Goal: Transaction & Acquisition: Book appointment/travel/reservation

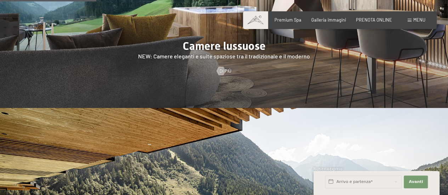
scroll to position [628, 0]
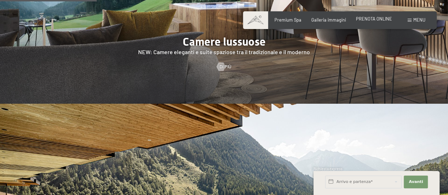
click at [376, 19] on span "PRENOTA ONLINE" at bounding box center [374, 19] width 36 height 6
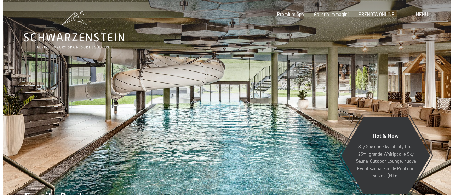
scroll to position [12, 0]
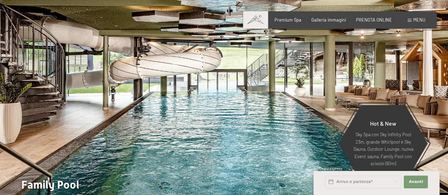
click at [408, 19] on span at bounding box center [409, 20] width 4 height 3
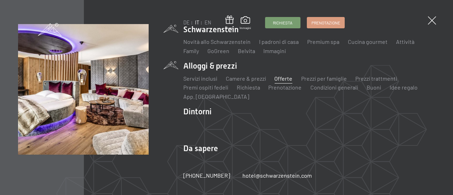
click at [279, 79] on link "Offerte" at bounding box center [284, 78] width 18 height 7
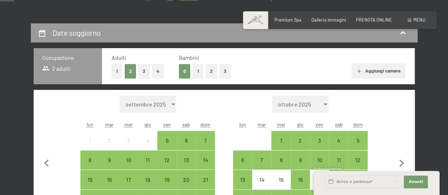
scroll to position [175, 0]
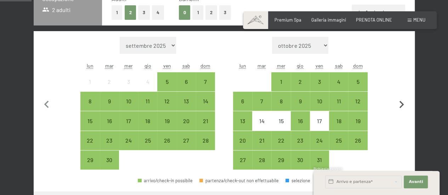
click at [403, 104] on icon "button" at bounding box center [401, 104] width 15 height 15
select select "2025-10-01"
select select "2025-11-01"
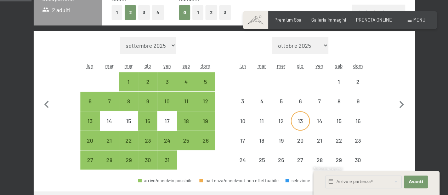
select select "2025-10-01"
select select "2025-11-01"
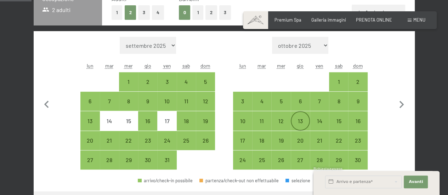
click at [301, 119] on div "13" at bounding box center [300, 127] width 18 height 18
select select "2025-10-01"
select select "2025-11-01"
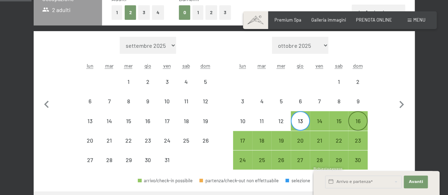
click at [357, 120] on div "16" at bounding box center [357, 127] width 18 height 18
select select "2025-10-01"
select select "2025-11-01"
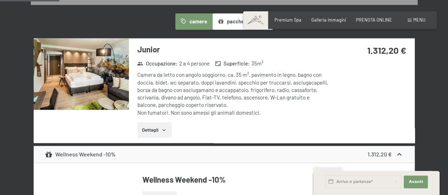
scroll to position [423, 0]
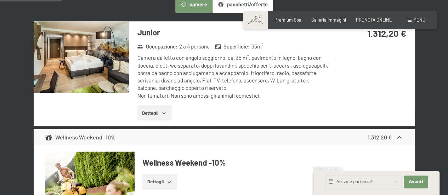
click at [165, 111] on icon "button" at bounding box center [164, 113] width 6 height 6
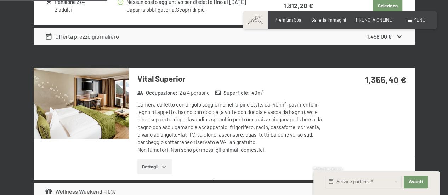
scroll to position [715, 0]
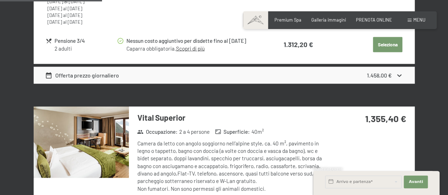
click at [402, 75] on icon at bounding box center [398, 75] width 7 height 7
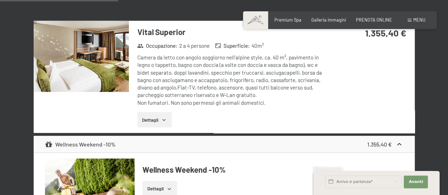
scroll to position [848, 0]
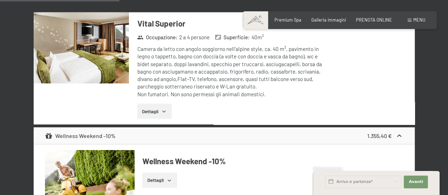
click at [163, 109] on icon "button" at bounding box center [164, 112] width 6 height 6
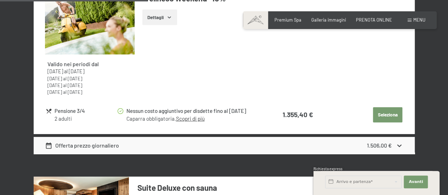
scroll to position [1086, 0]
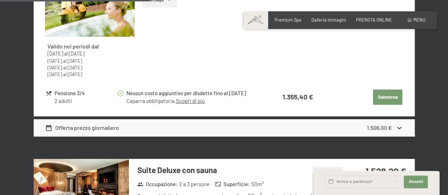
click at [380, 94] on button "Seleziona" at bounding box center [387, 98] width 29 height 16
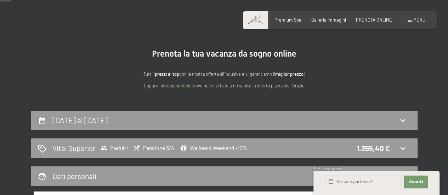
scroll to position [37, 0]
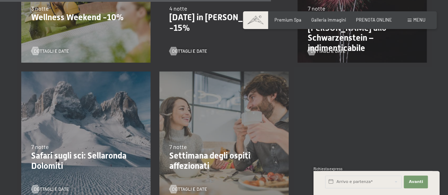
scroll to position [609, 0]
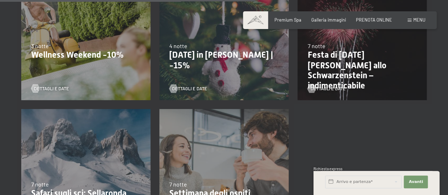
click at [352, 66] on p "Festa di [DATE][PERSON_NAME] allo Schwarzenstein – indimenticabile" at bounding box center [361, 70] width 109 height 41
click at [318, 87] on span "Dettagli e Date" at bounding box center [334, 88] width 35 height 6
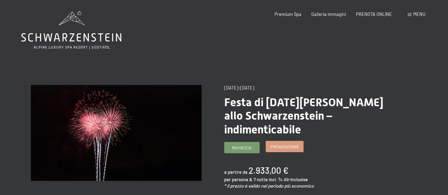
click at [283, 144] on span "Prenotazione" at bounding box center [284, 147] width 29 height 6
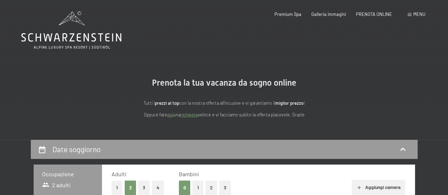
select select "2025-12-01"
select select "2026-01-01"
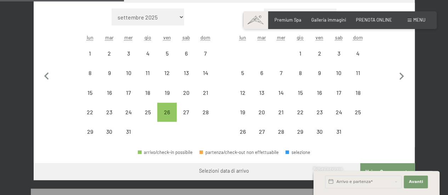
scroll to position [220, 0]
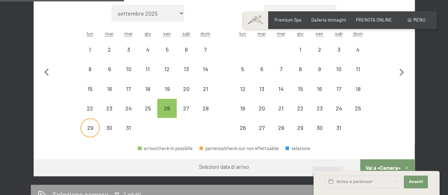
click at [91, 123] on div "29" at bounding box center [90, 128] width 18 height 18
select select "2025-12-01"
select select "2026-01-01"
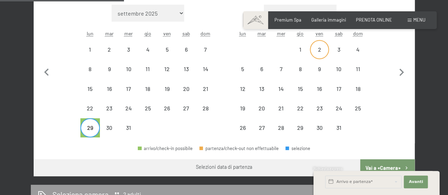
click at [319, 51] on div "2" at bounding box center [319, 56] width 18 height 18
select select "2025-12-01"
select select "2026-01-01"
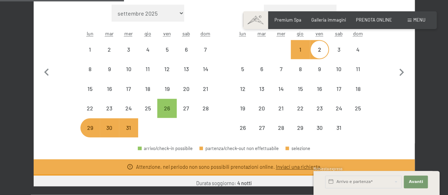
select select "2025-12-01"
select select "2026-01-01"
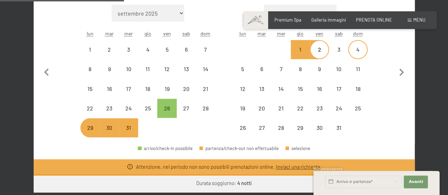
click at [359, 53] on div "4" at bounding box center [357, 56] width 18 height 18
select select "2025-12-01"
select select "2026-01-01"
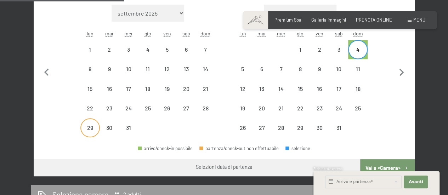
click at [92, 128] on div "29" at bounding box center [90, 134] width 18 height 18
select select "2025-12-01"
select select "2026-01-01"
click at [129, 125] on div "31" at bounding box center [129, 134] width 18 height 18
select select "2025-12-01"
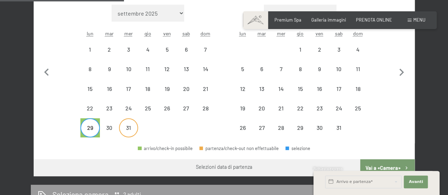
select select "2026-01-01"
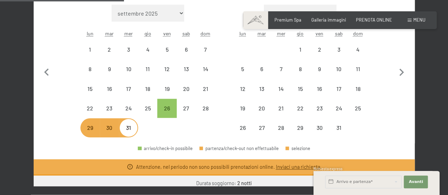
select select "2025-12-01"
select select "2026-01-01"
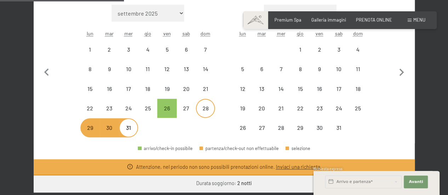
click at [206, 105] on div "28" at bounding box center [205, 114] width 18 height 18
select select "2025-12-01"
select select "2026-01-01"
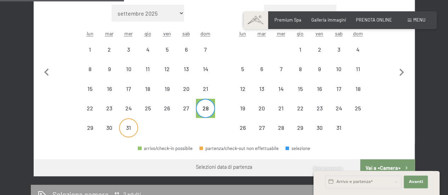
click at [130, 125] on div "31" at bounding box center [129, 134] width 18 height 18
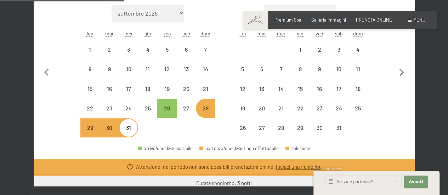
select select "2025-12-01"
select select "2026-01-01"
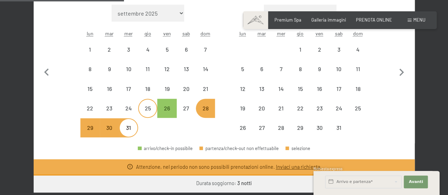
click at [154, 107] on div "25" at bounding box center [148, 114] width 18 height 18
select select "2025-12-01"
select select "2026-01-01"
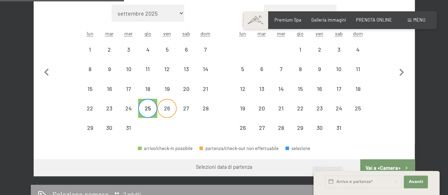
click at [167, 109] on div "26" at bounding box center [167, 114] width 18 height 18
select select "2025-12-01"
select select "2026-01-01"
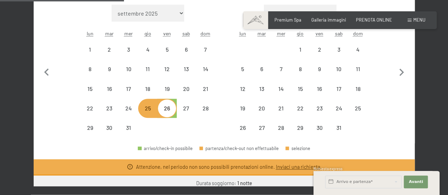
select select "2025-12-01"
select select "2026-01-01"
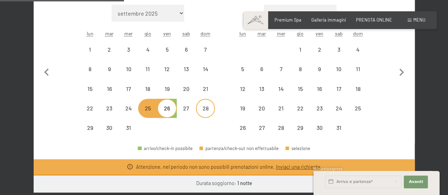
click at [207, 107] on div "28" at bounding box center [205, 114] width 18 height 18
select select "2025-12-01"
select select "2026-01-01"
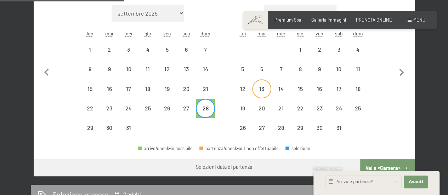
click at [264, 86] on div "13" at bounding box center [262, 95] width 18 height 18
select select "2025-12-01"
select select "2026-01-01"
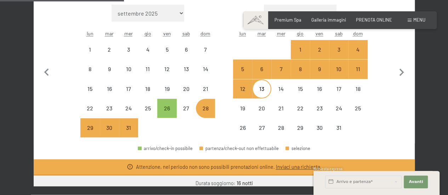
select select "2025-12-01"
select select "2026-01-01"
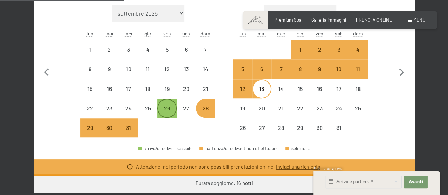
click at [168, 108] on div "26" at bounding box center [167, 114] width 18 height 18
select select "2025-12-01"
select select "2026-01-01"
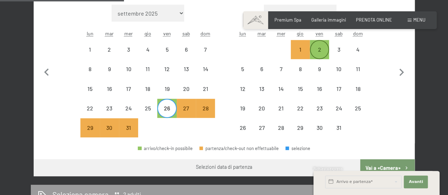
click at [322, 48] on div "2" at bounding box center [319, 56] width 18 height 18
select select "2025-12-01"
select select "2026-01-01"
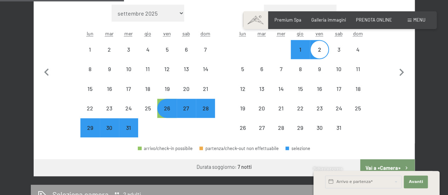
select select "2025-12-01"
select select "2026-01-01"
click at [296, 53] on div "1" at bounding box center [300, 56] width 18 height 18
select select "2025-12-01"
select select "2026-01-01"
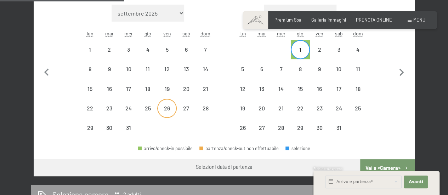
click at [169, 109] on div "26" at bounding box center [167, 114] width 18 height 18
select select "2025-12-01"
select select "2026-01-01"
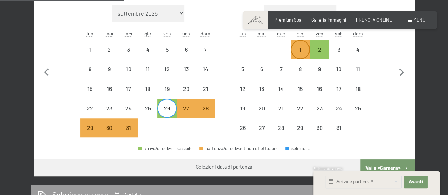
click at [302, 45] on div "1" at bounding box center [300, 50] width 18 height 18
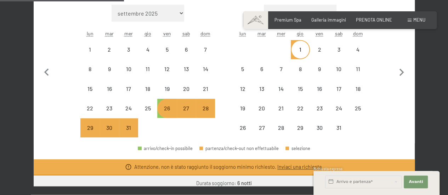
select select "2025-12-01"
select select "2026-01-01"
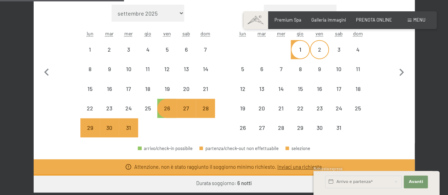
click at [320, 51] on div "2" at bounding box center [319, 56] width 18 height 18
select select "2025-12-01"
select select "2026-01-01"
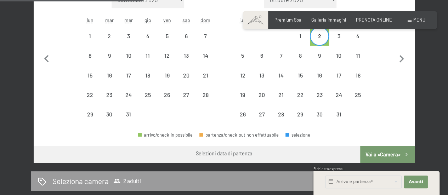
scroll to position [217, 0]
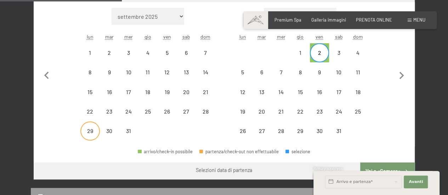
click at [94, 128] on div "29" at bounding box center [90, 137] width 18 height 18
select select "2025-12-01"
select select "2026-01-01"
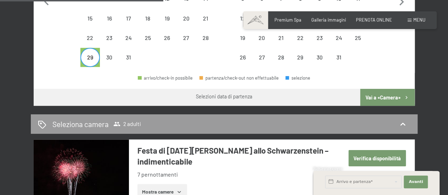
click at [385, 98] on button "Vai a «Camera»" at bounding box center [387, 97] width 54 height 17
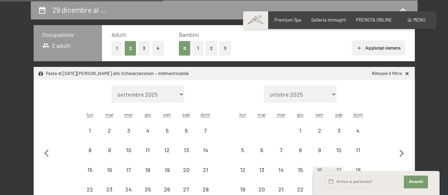
select select "2025-12-01"
select select "2026-01-01"
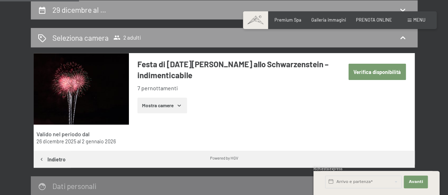
click at [374, 68] on button "Verifica disponibilità" at bounding box center [377, 72] width 58 height 16
select select "2025-12-01"
select select "2026-01-01"
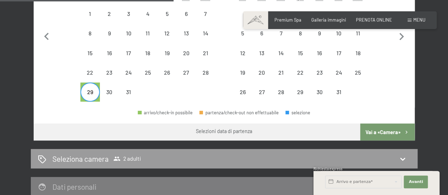
scroll to position [263, 0]
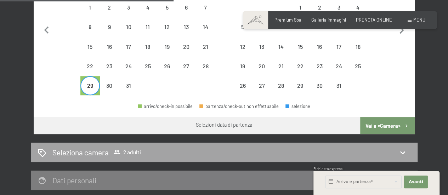
click at [401, 148] on icon at bounding box center [402, 152] width 8 height 8
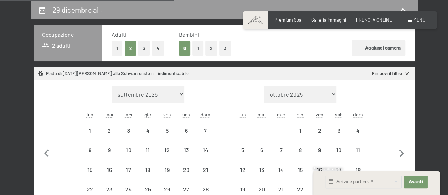
select select "2025-12-01"
select select "2026-01-01"
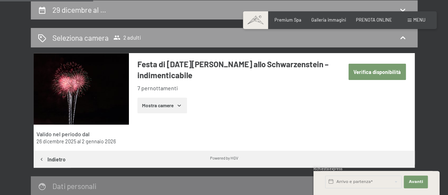
click at [384, 71] on button "Verifica disponibilità" at bounding box center [377, 72] width 58 height 16
select select "2025-12-01"
select select "2026-01-01"
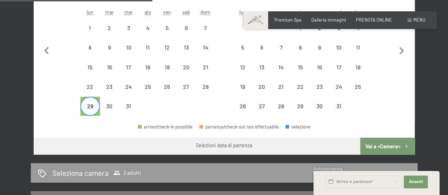
scroll to position [254, 0]
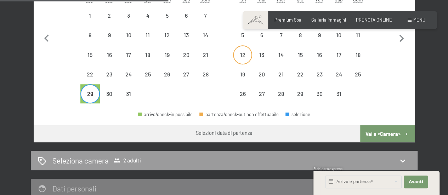
click at [245, 53] on div "12" at bounding box center [243, 61] width 18 height 18
select select "2025-12-01"
select select "2026-01-01"
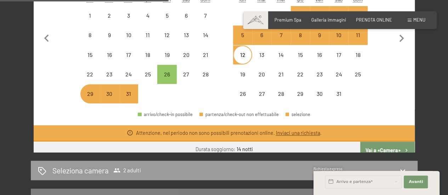
select select "2025-12-01"
select select "2026-01-01"
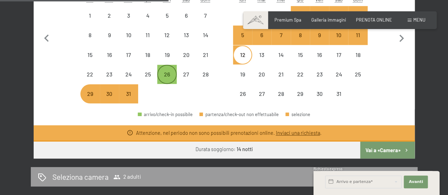
click at [171, 71] on div "26" at bounding box center [167, 80] width 18 height 18
select select "2025-12-01"
select select "2026-01-01"
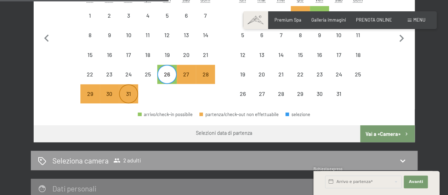
click at [129, 92] on div "31" at bounding box center [129, 100] width 18 height 18
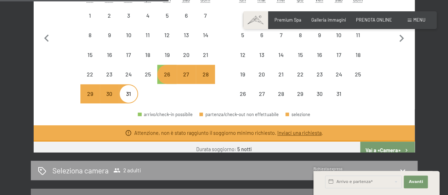
select select "2025-12-01"
select select "2026-01-01"
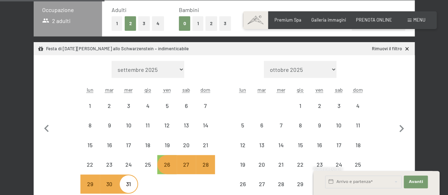
scroll to position [162, 0]
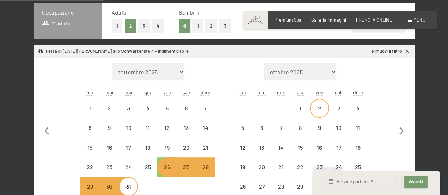
click at [316, 107] on div "2" at bounding box center [319, 114] width 18 height 18
select select "2025-12-01"
select select "2026-01-01"
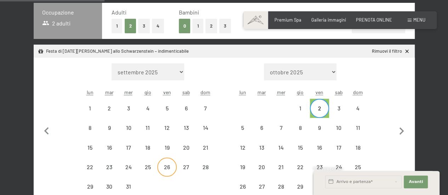
click at [160, 167] on div "26" at bounding box center [167, 173] width 18 height 18
select select "2025-12-01"
select select "2026-01-01"
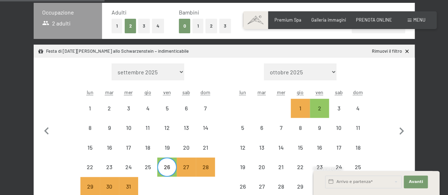
click at [327, 103] on div "2" at bounding box center [319, 108] width 19 height 19
select select "2025-12-01"
select select "2026-01-01"
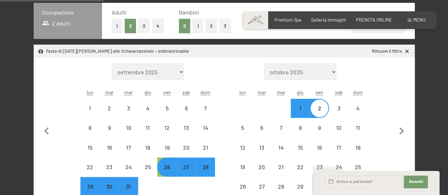
select select "2025-12-01"
select select "2026-01-01"
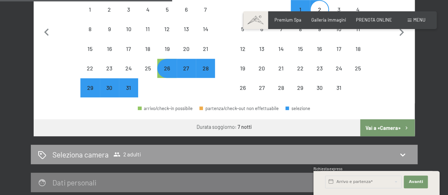
click at [388, 128] on button "Vai a «Camera»" at bounding box center [387, 127] width 54 height 17
select select "2025-12-01"
select select "2026-01-01"
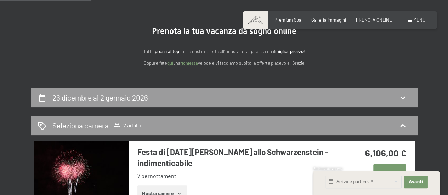
scroll to position [0, 0]
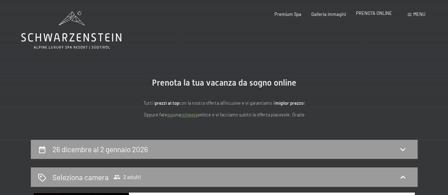
click at [373, 15] on span "PRENOTA ONLINE" at bounding box center [374, 13] width 36 height 6
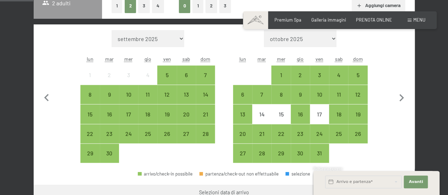
scroll to position [220, 0]
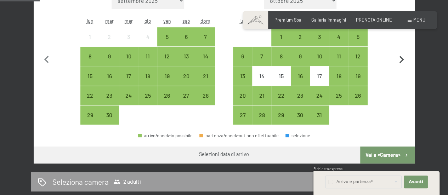
click at [399, 60] on icon "button" at bounding box center [401, 59] width 15 height 15
select select "[DATE]"
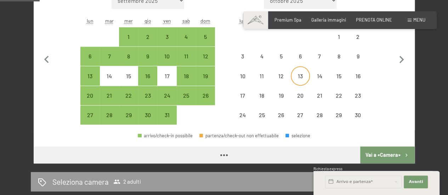
click at [300, 74] on div "13" at bounding box center [300, 82] width 18 height 18
select select "[DATE]"
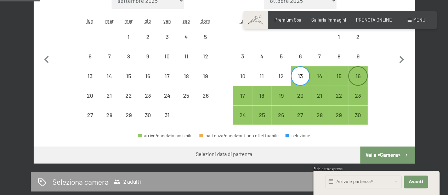
click at [363, 73] on div "16" at bounding box center [357, 76] width 18 height 18
select select "[DATE]"
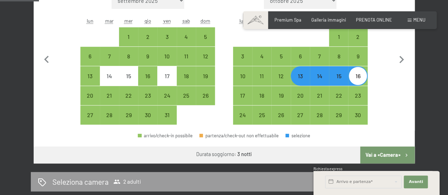
scroll to position [320, 0]
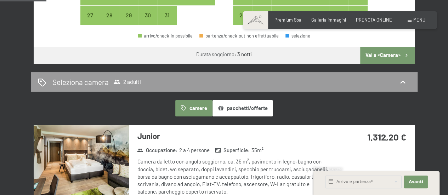
click at [384, 55] on button "Vai a «Camera»" at bounding box center [387, 55] width 54 height 17
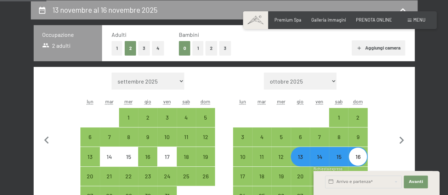
select select "[DATE]"
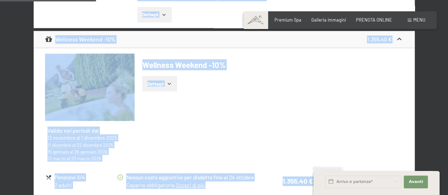
scroll to position [745, 0]
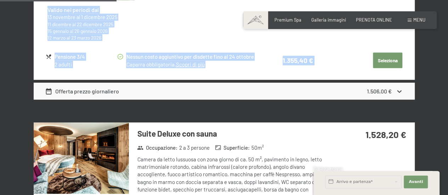
drag, startPoint x: 31, startPoint y: 22, endPoint x: 323, endPoint y: 70, distance: 295.8
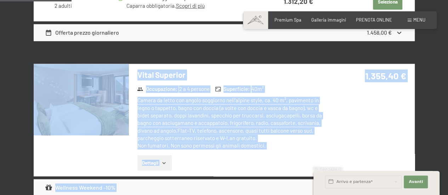
scroll to position [492, 0]
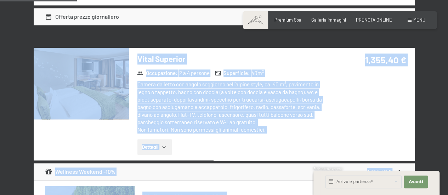
click at [287, 71] on div "Occupazione : 2 a 4 persone Superficie : 40 m²" at bounding box center [229, 73] width 191 height 9
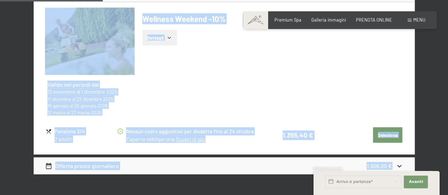
scroll to position [713, 0]
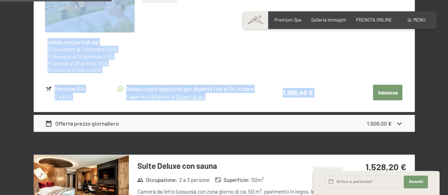
drag, startPoint x: 139, startPoint y: 56, endPoint x: 319, endPoint y: 92, distance: 183.2
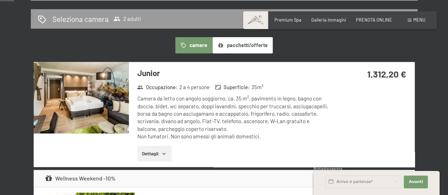
scroll to position [75, 0]
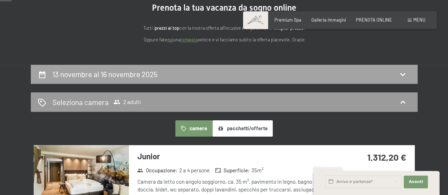
click at [137, 70] on h2 "13 novembre al 16 novembre 2025" at bounding box center [104, 74] width 105 height 9
select select "[DATE]"
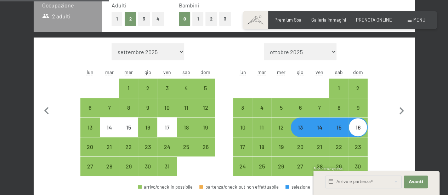
scroll to position [181, 0]
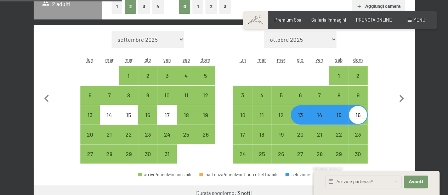
click at [321, 113] on div "14" at bounding box center [319, 121] width 18 height 18
select select "[DATE]"
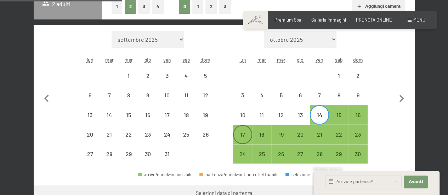
click at [238, 133] on div "17" at bounding box center [243, 141] width 18 height 18
select select "[DATE]"
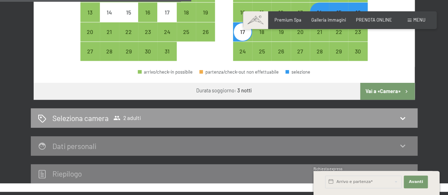
click at [391, 92] on button "Vai a «Camera»" at bounding box center [387, 91] width 54 height 17
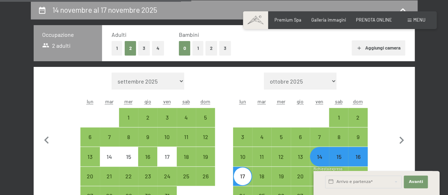
select select "[DATE]"
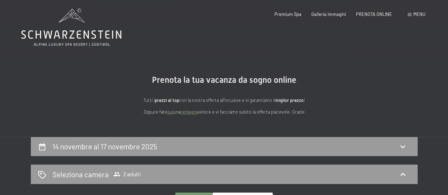
scroll to position [0, 0]
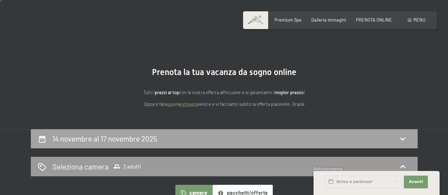
click at [180, 138] on div "14 novembre al 17 novembre 2025" at bounding box center [224, 138] width 372 height 10
select select "[DATE]"
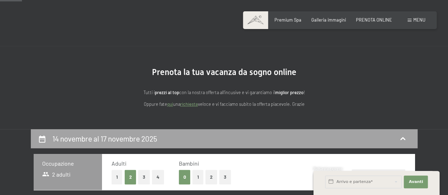
scroll to position [139, 0]
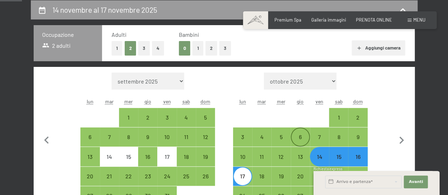
click at [303, 136] on div "6" at bounding box center [300, 143] width 18 height 18
select select "[DATE]"
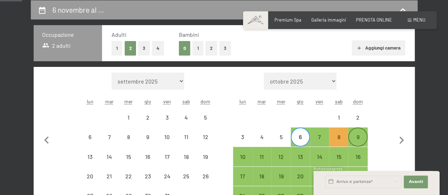
click at [359, 138] on div "9" at bounding box center [357, 143] width 18 height 18
select select "[DATE]"
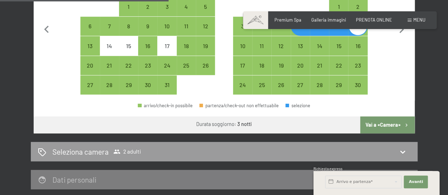
click at [391, 124] on button "Vai a «Camera»" at bounding box center [387, 124] width 54 height 17
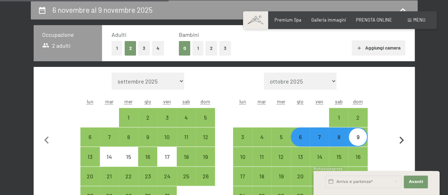
select select "[DATE]"
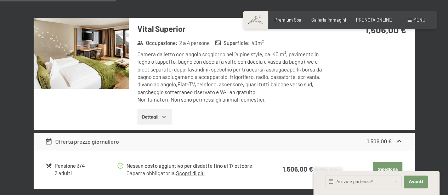
scroll to position [440, 0]
